Goal: Task Accomplishment & Management: Manage account settings

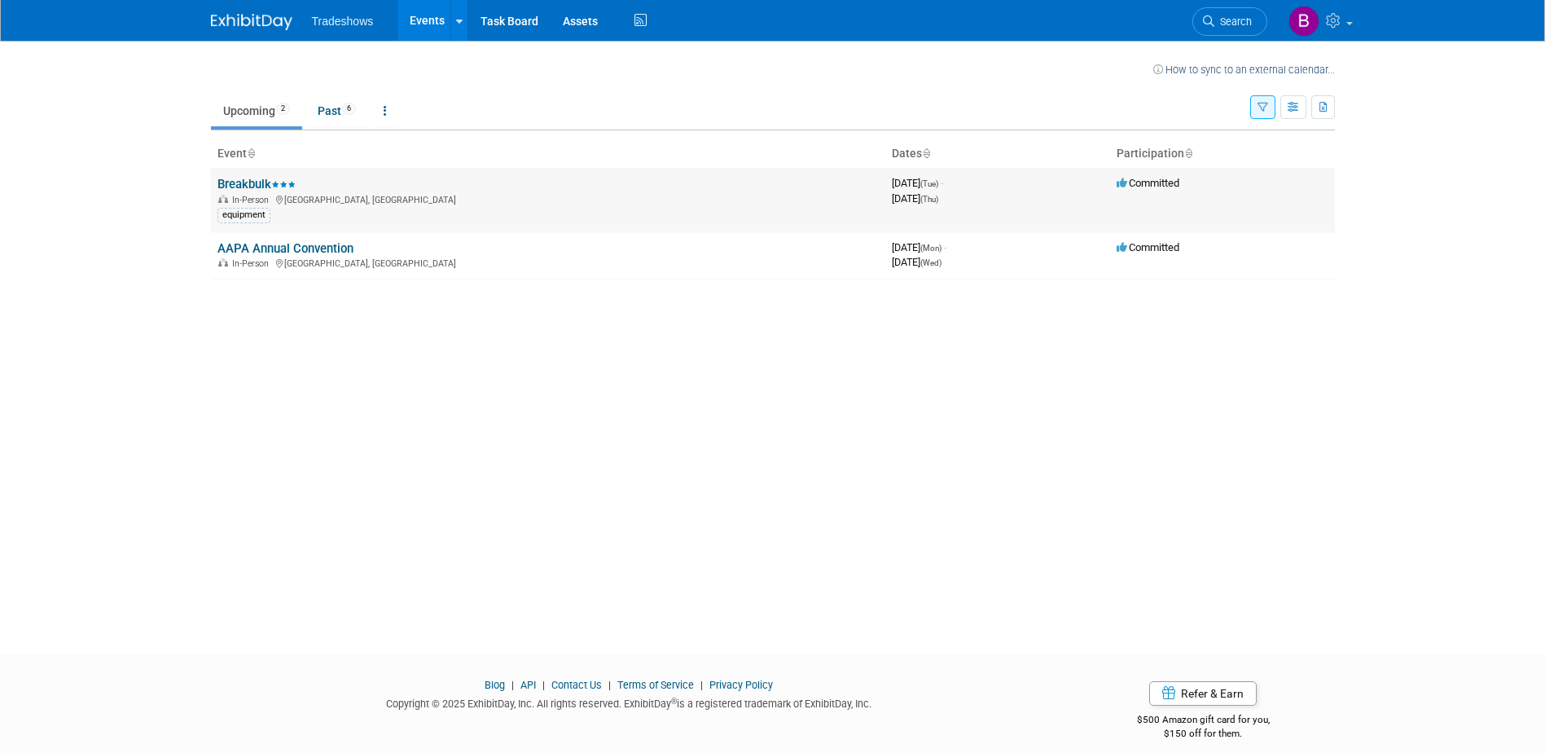
click at [317, 195] on div "In-Person [GEOGRAPHIC_DATA], [GEOGRAPHIC_DATA]" at bounding box center [547, 198] width 661 height 13
click at [279, 183] on icon at bounding box center [275, 185] width 8 height 6
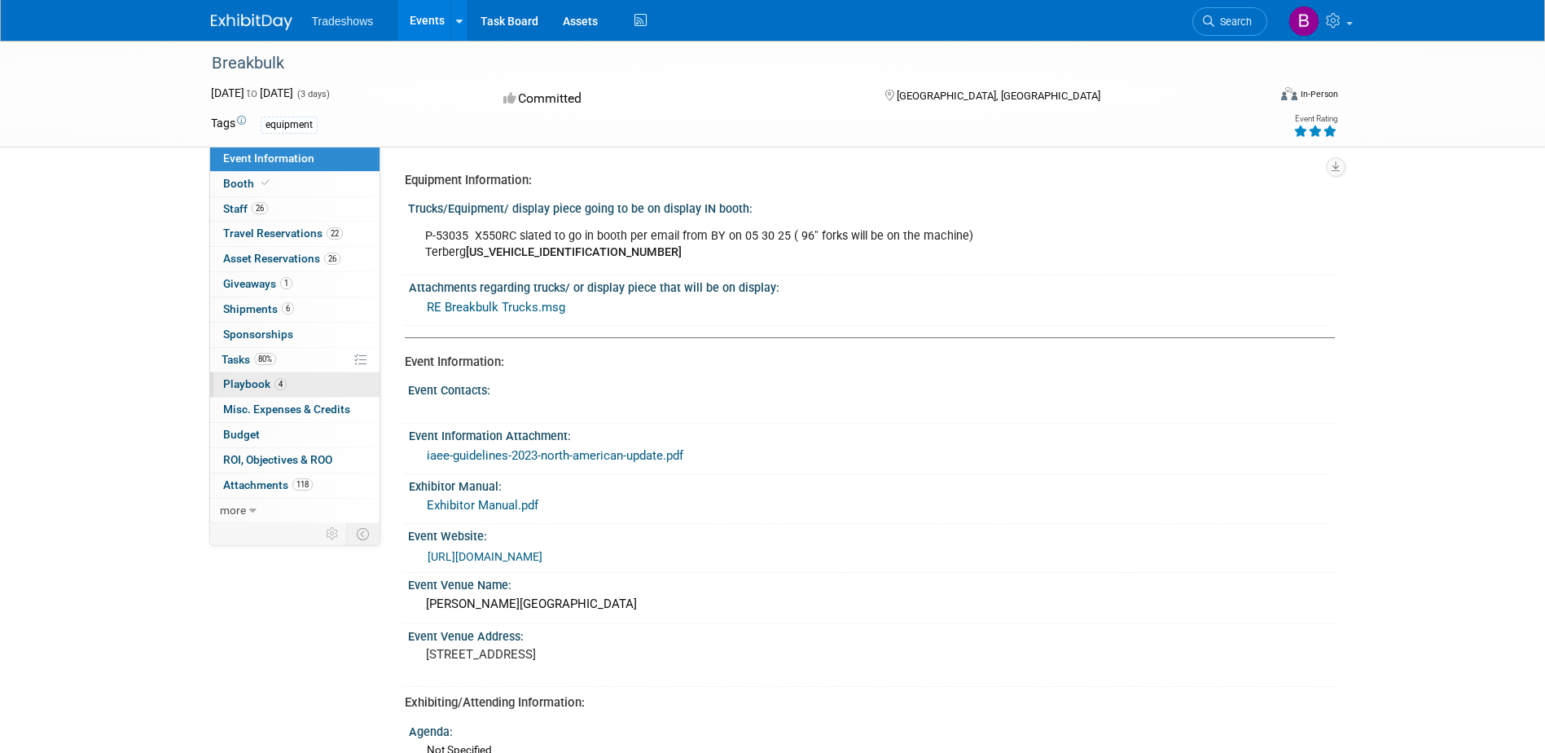
click at [294, 388] on link "4 Playbook 4" at bounding box center [294, 384] width 169 height 24
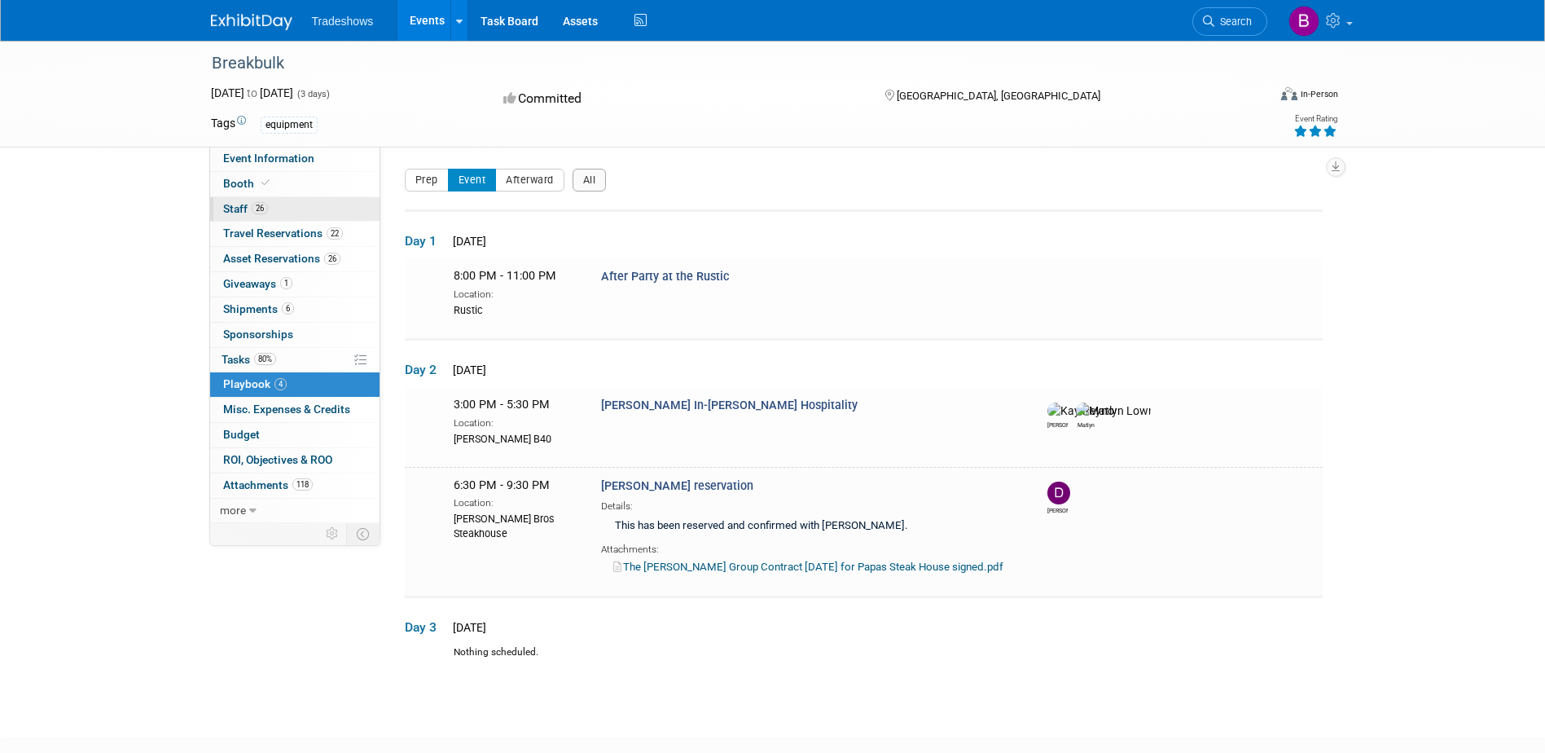
click at [264, 205] on span "26" at bounding box center [260, 208] width 16 height 12
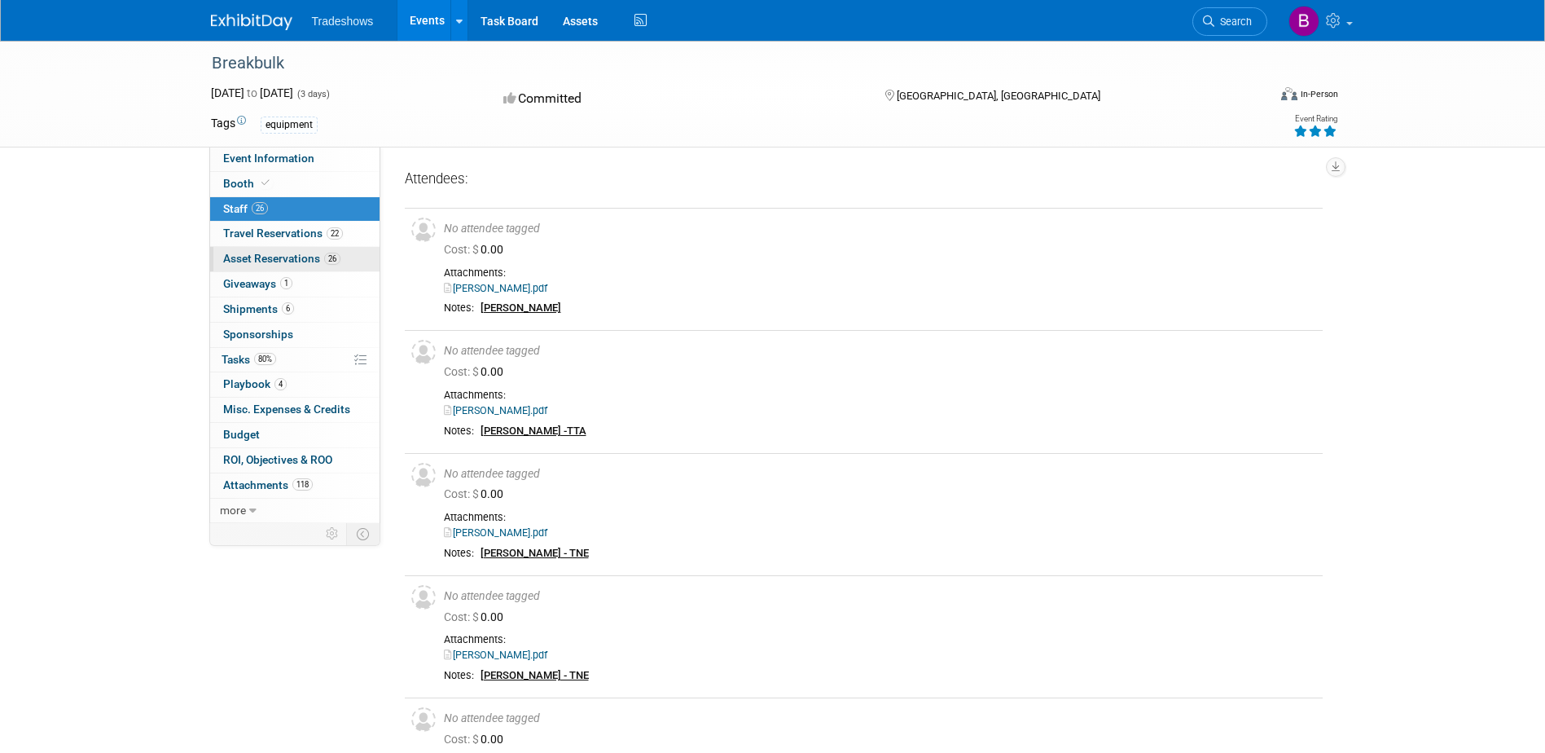
click at [270, 253] on span "Asset Reservations 26" at bounding box center [281, 258] width 117 height 13
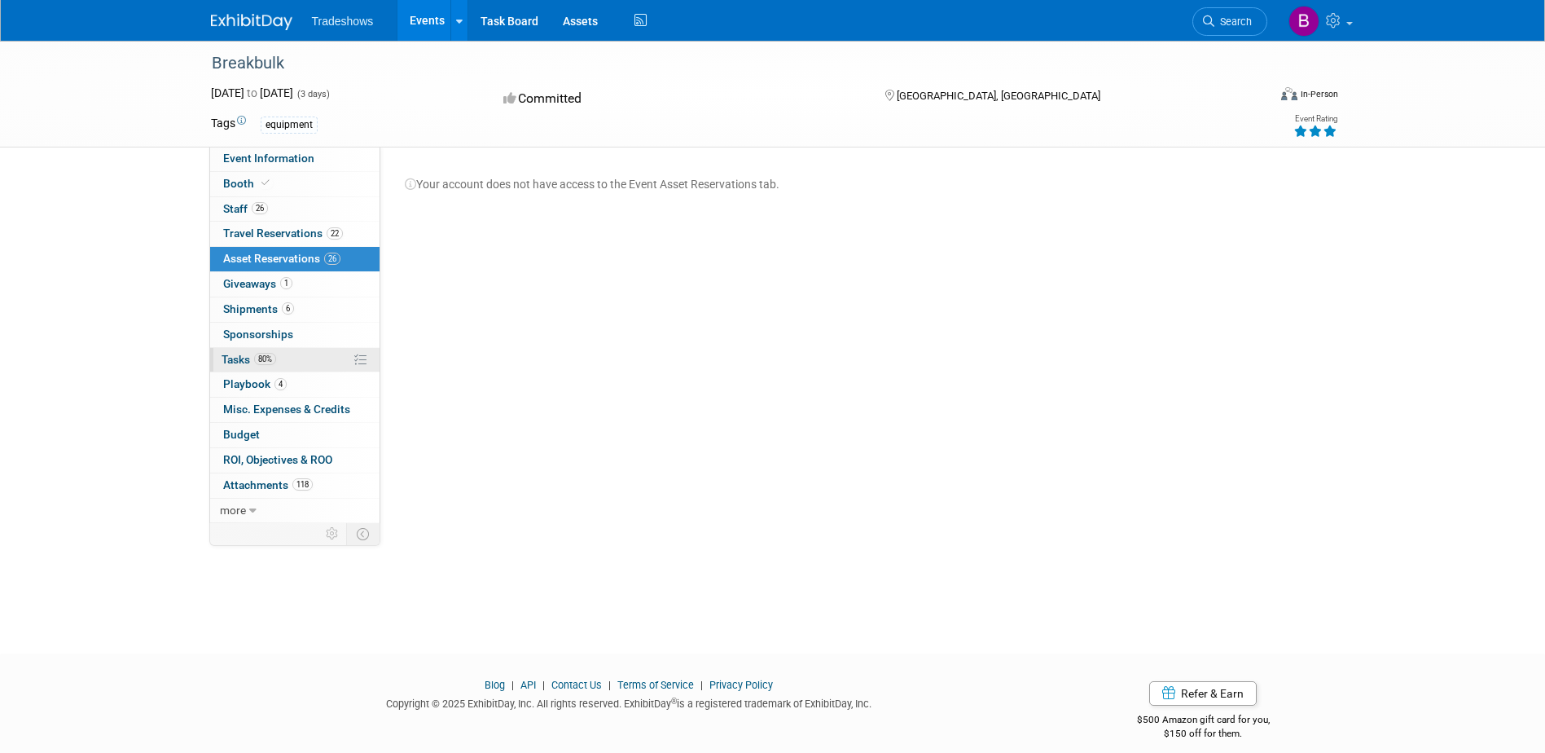
click at [268, 357] on span "80%" at bounding box center [265, 359] width 22 height 12
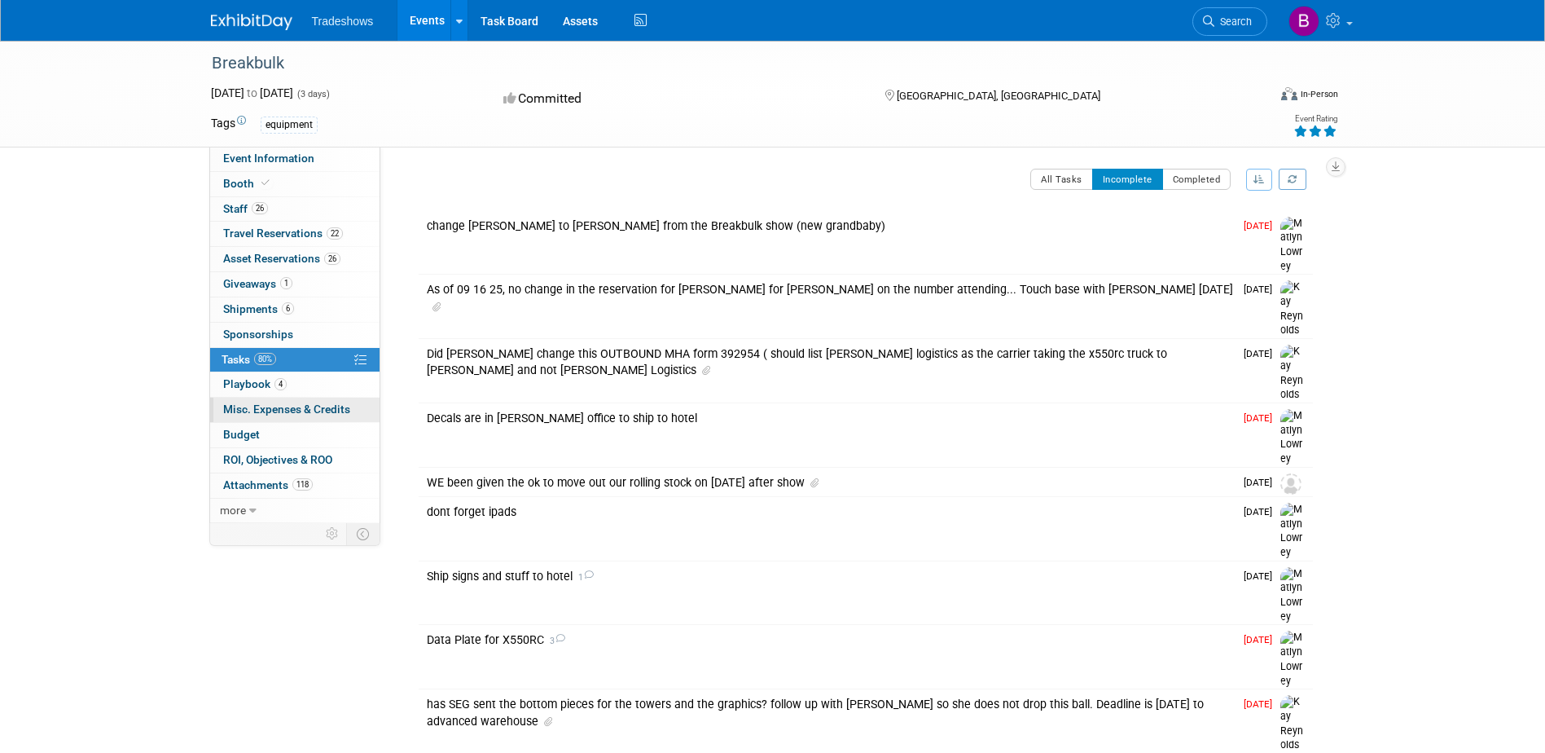
click at [289, 409] on span "Misc. Expenses & Credits 0" at bounding box center [286, 408] width 127 height 13
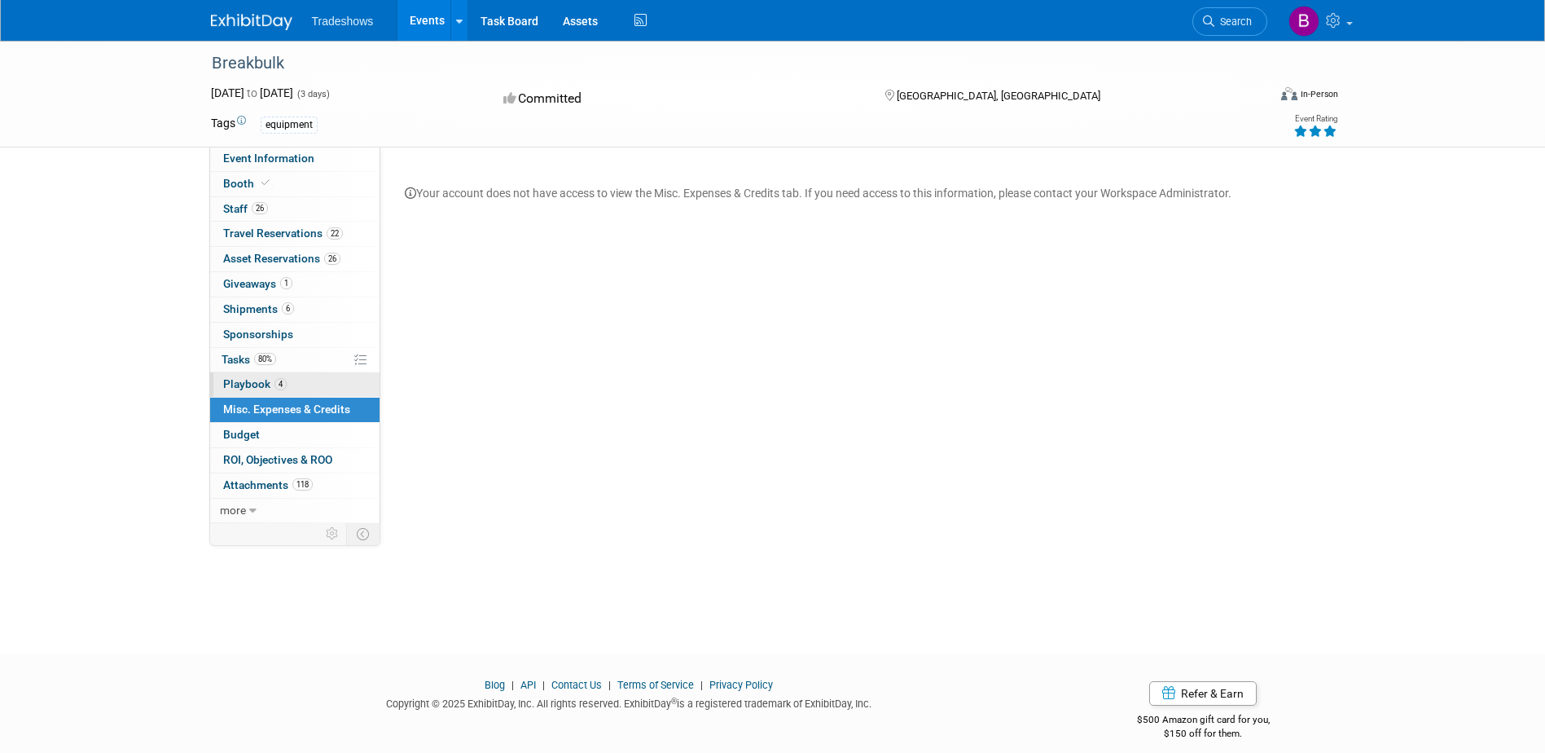
click at [275, 384] on span "4" at bounding box center [281, 384] width 12 height 12
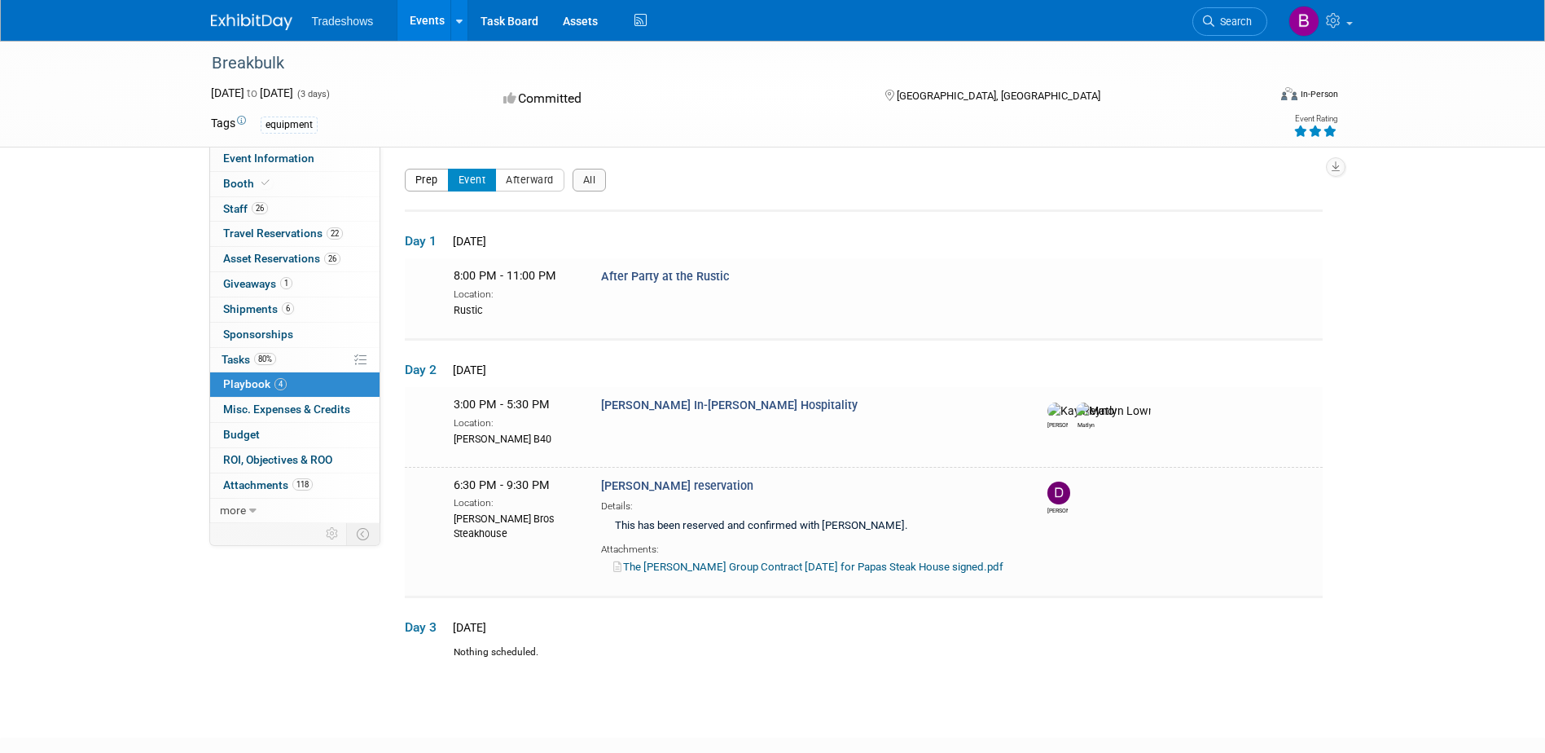
click at [421, 179] on button "Prep" at bounding box center [427, 180] width 44 height 23
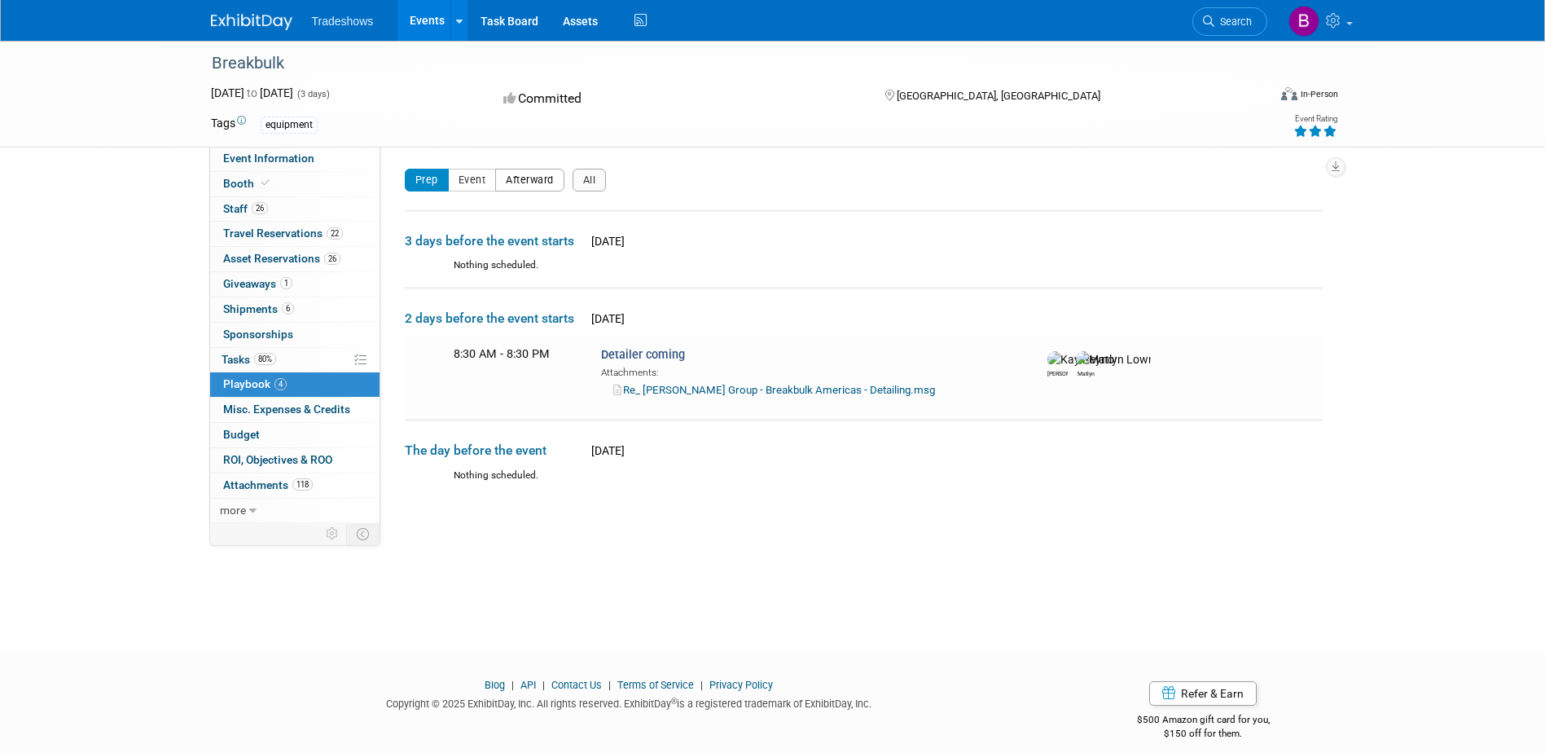
click at [542, 182] on button "Afterward" at bounding box center [529, 180] width 69 height 23
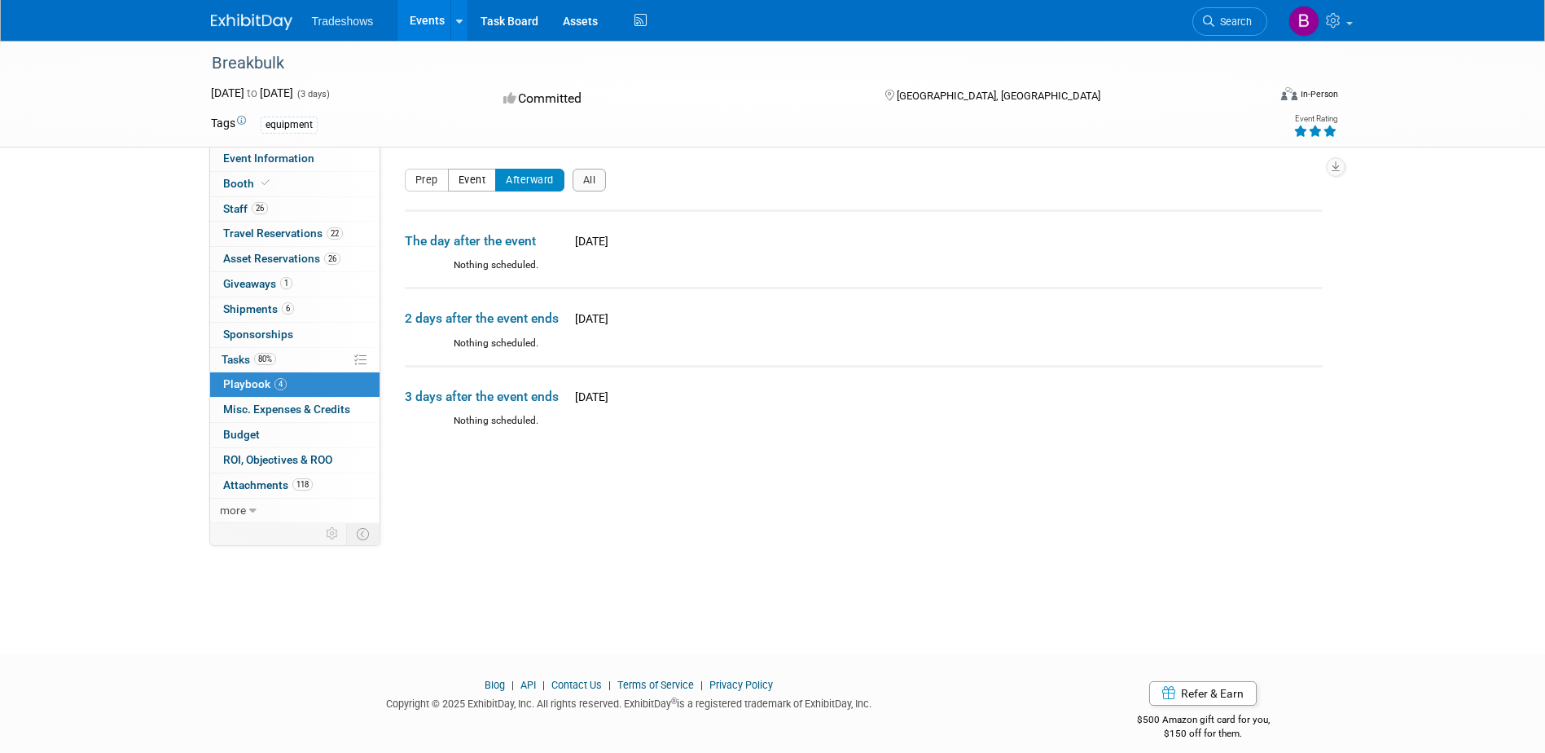
click at [486, 175] on button "Event" at bounding box center [472, 180] width 49 height 23
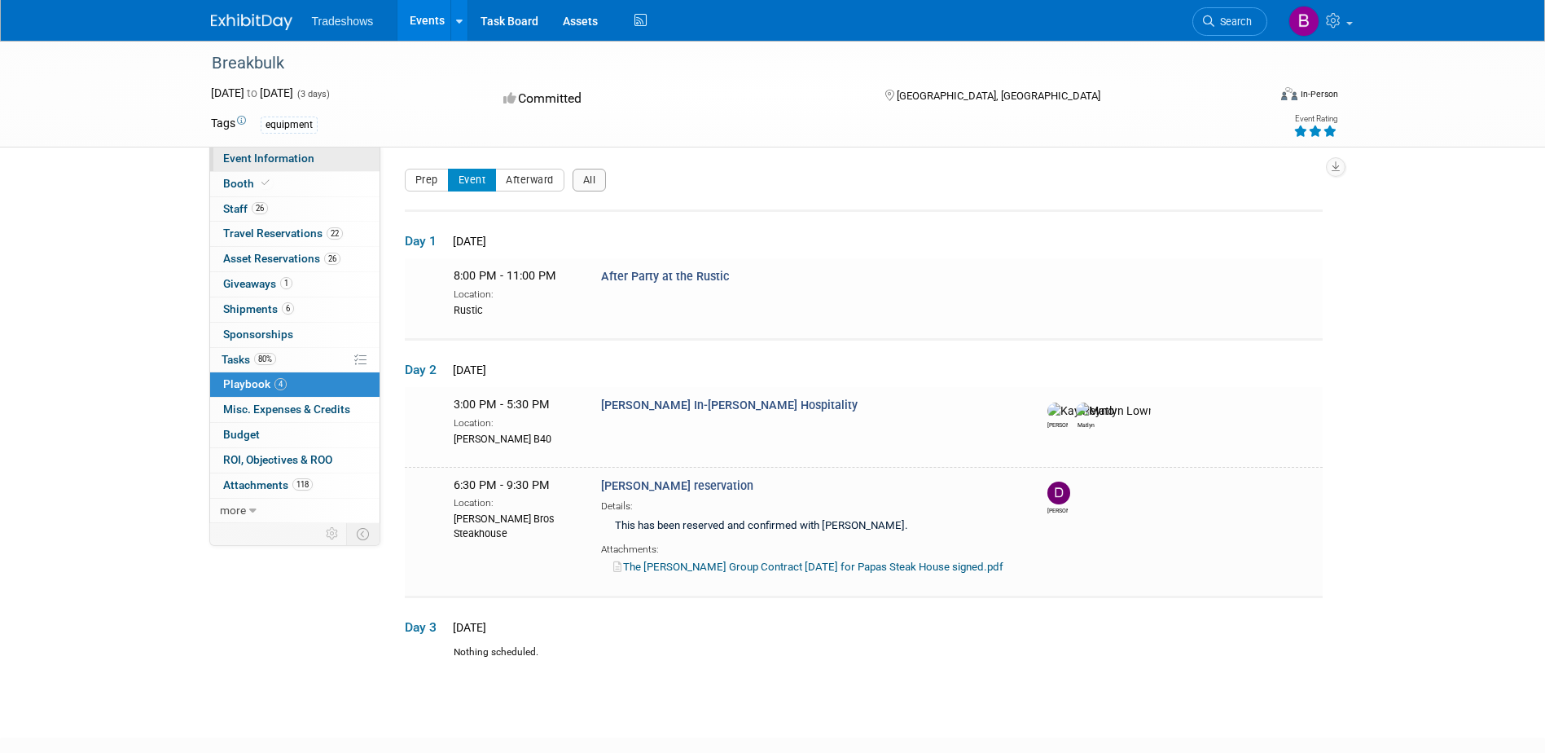
click at [242, 158] on span "Event Information" at bounding box center [268, 158] width 91 height 13
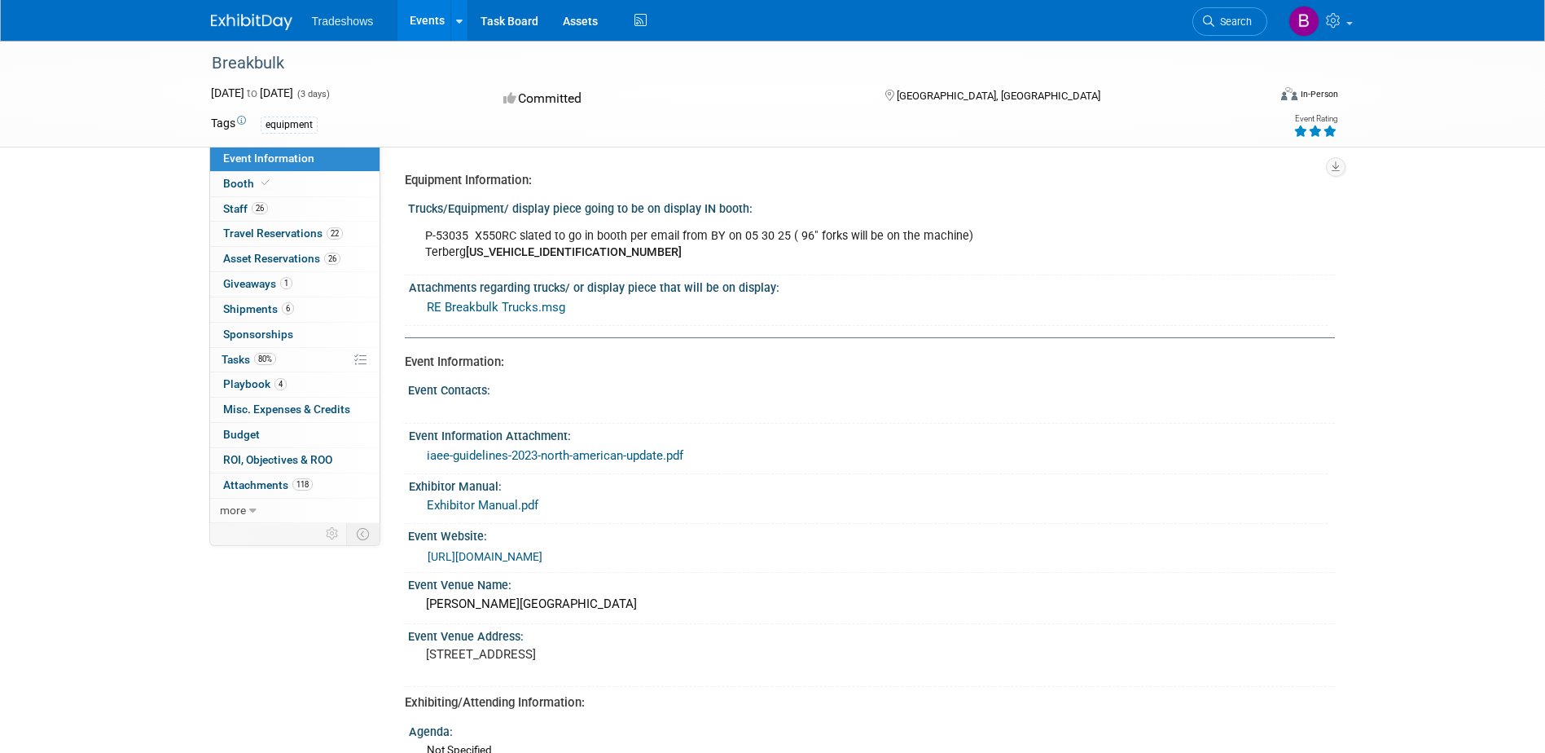
click at [495, 503] on link "Exhibitor Manual.pdf" at bounding box center [483, 505] width 112 height 15
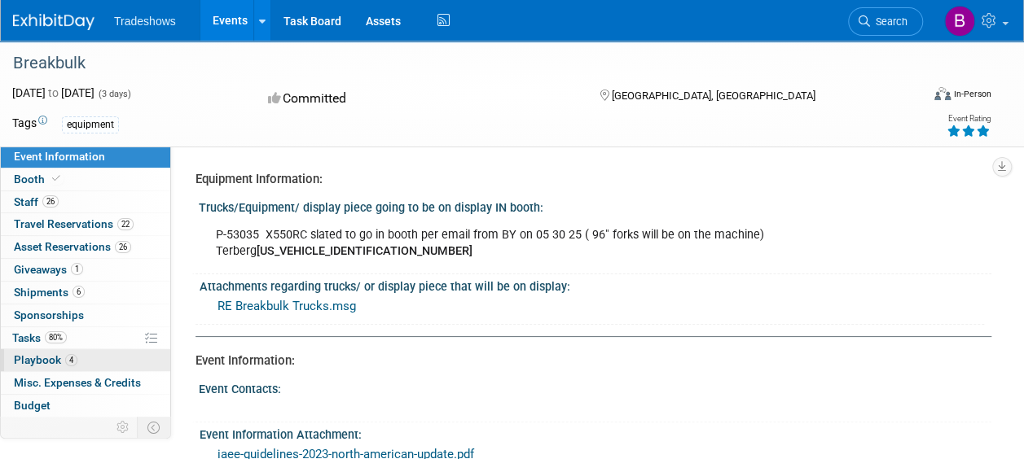
click at [50, 362] on span "Playbook 4" at bounding box center [46, 360] width 64 height 13
